Goal: Task Accomplishment & Management: Complete application form

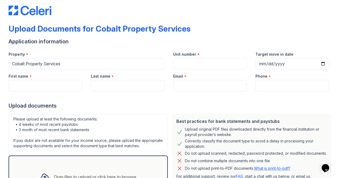
scroll to position [8, 0]
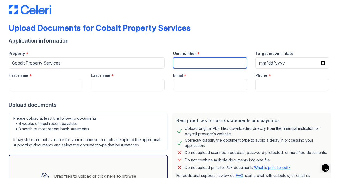
click at [189, 63] on input "Unit number" at bounding box center [210, 62] width 74 height 11
type input "D2"
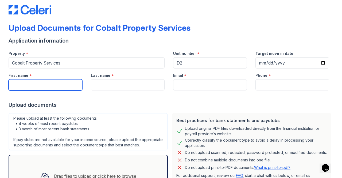
click at [28, 85] on input "First name" at bounding box center [46, 84] width 74 height 11
type input "ivy"
type input "[PERSON_NAME]"
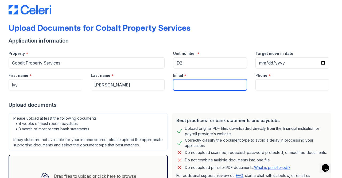
type input "[EMAIL_ADDRESS][DOMAIN_NAME]"
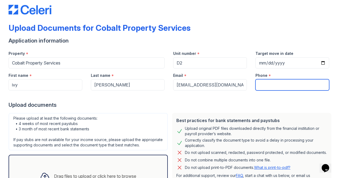
type input "4043905869"
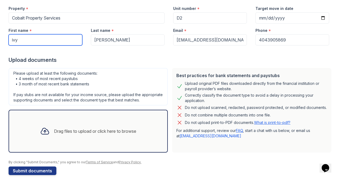
scroll to position [65, 0]
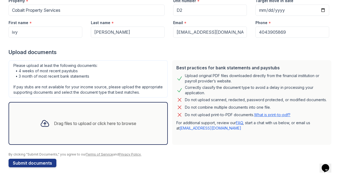
click at [60, 125] on div "Drag files to upload or click here to browse" at bounding box center [95, 123] width 82 height 6
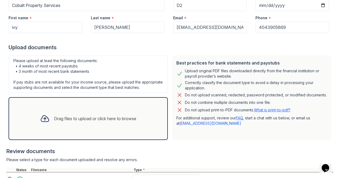
click at [77, 122] on div "Drag files to upload or click here to browse" at bounding box center [95, 118] width 82 height 6
click at [88, 127] on div "Drag files to upload or click here to browse" at bounding box center [88, 118] width 105 height 18
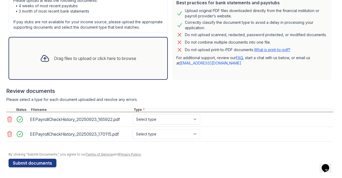
click at [89, 59] on div "Drag files to upload or click here to browse" at bounding box center [95, 58] width 82 height 6
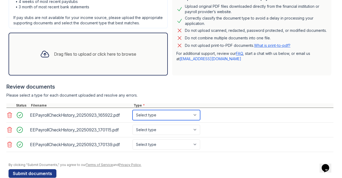
click at [195, 119] on select "Select type Paystub Bank Statement Offer Letter Tax Documents Benefit Award Let…" at bounding box center [166, 115] width 68 height 10
select select "paystub"
click at [132, 115] on select "Select type Paystub Bank Statement Offer Letter Tax Documents Benefit Award Let…" at bounding box center [166, 115] width 68 height 10
click at [197, 117] on select "Select type Paystub Bank Statement Offer Letter Tax Documents Benefit Award Let…" at bounding box center [166, 115] width 68 height 10
click at [132, 115] on select "Select type Paystub Bank Statement Offer Letter Tax Documents Benefit Award Let…" at bounding box center [166, 115] width 68 height 10
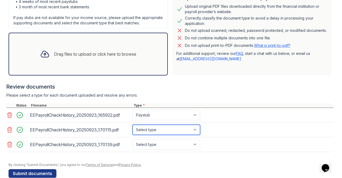
click at [195, 135] on select "Select type Paystub Bank Statement Offer Letter Tax Documents Benefit Award Let…" at bounding box center [166, 129] width 68 height 10
select select "paystub"
click at [132, 129] on select "Select type Paystub Bank Statement Offer Letter Tax Documents Benefit Award Let…" at bounding box center [166, 129] width 68 height 10
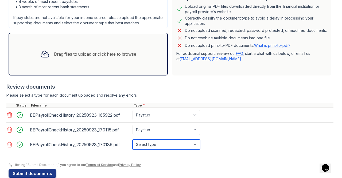
click at [195, 146] on select "Select type Paystub Bank Statement Offer Letter Tax Documents Benefit Award Let…" at bounding box center [166, 144] width 68 height 10
select select "paystub"
click at [132, 143] on select "Select type Paystub Bank Statement Offer Letter Tax Documents Benefit Award Let…" at bounding box center [166, 144] width 68 height 10
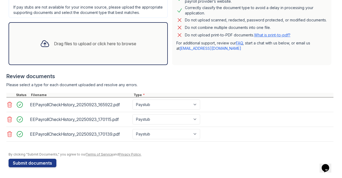
click at [111, 43] on div "Drag files to upload or click here to browse" at bounding box center [95, 43] width 82 height 6
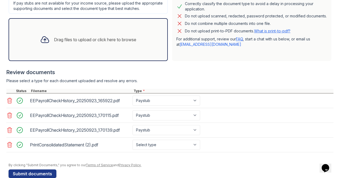
click at [89, 43] on div "Drag files to upload or click here to browse" at bounding box center [95, 39] width 82 height 6
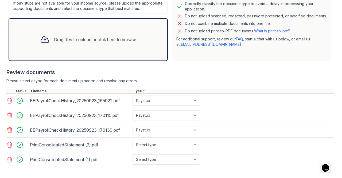
scroll to position [173, 0]
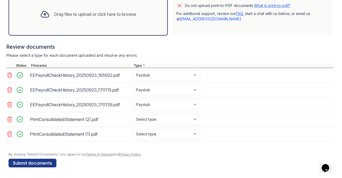
click at [116, 20] on div "Drag files to upload or click here to browse" at bounding box center [88, 14] width 105 height 18
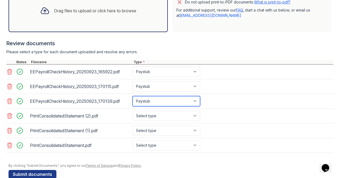
click at [196, 106] on select "Select type Paystub Bank Statement Offer Letter Tax Documents Benefit Award Let…" at bounding box center [166, 101] width 68 height 10
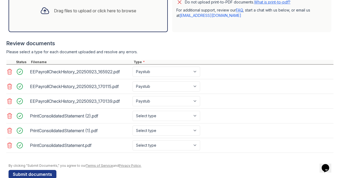
click at [210, 104] on div "EEPayrollCheckHistory_20250923_170139.pdf Select type Paystub Bank Statement Of…" at bounding box center [169, 101] width 327 height 15
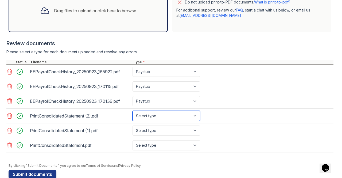
click at [197, 120] on select "Select type Paystub Bank Statement Offer Letter Tax Documents Benefit Award Let…" at bounding box center [166, 116] width 68 height 10
select select "bank_statement"
click at [132, 115] on select "Select type Paystub Bank Statement Offer Letter Tax Documents Benefit Award Let…" at bounding box center [166, 116] width 68 height 10
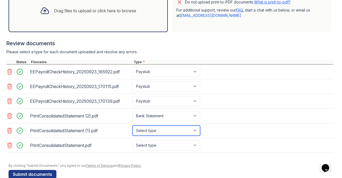
click at [197, 134] on select "Select type Paystub Bank Statement Offer Letter Tax Documents Benefit Award Let…" at bounding box center [166, 130] width 68 height 10
select select "bank_statement"
click at [132, 129] on select "Select type Paystub Bank Statement Offer Letter Tax Documents Benefit Award Let…" at bounding box center [166, 130] width 68 height 10
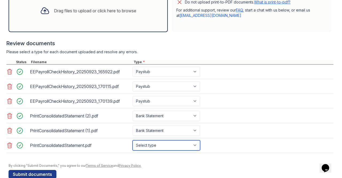
click at [197, 148] on select "Select type Paystub Bank Statement Offer Letter Tax Documents Benefit Award Let…" at bounding box center [166, 145] width 68 height 10
select select "bank_statement"
click at [132, 143] on select "Select type Paystub Bank Statement Offer Letter Tax Documents Benefit Award Let…" at bounding box center [166, 145] width 68 height 10
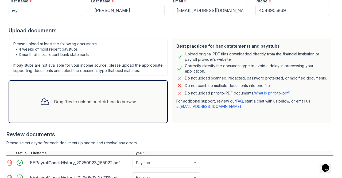
scroll to position [188, 0]
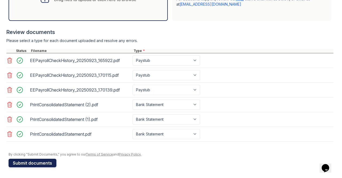
click at [28, 162] on button "Submit documents" at bounding box center [33, 162] width 48 height 9
